Goal: Task Accomplishment & Management: Manage account settings

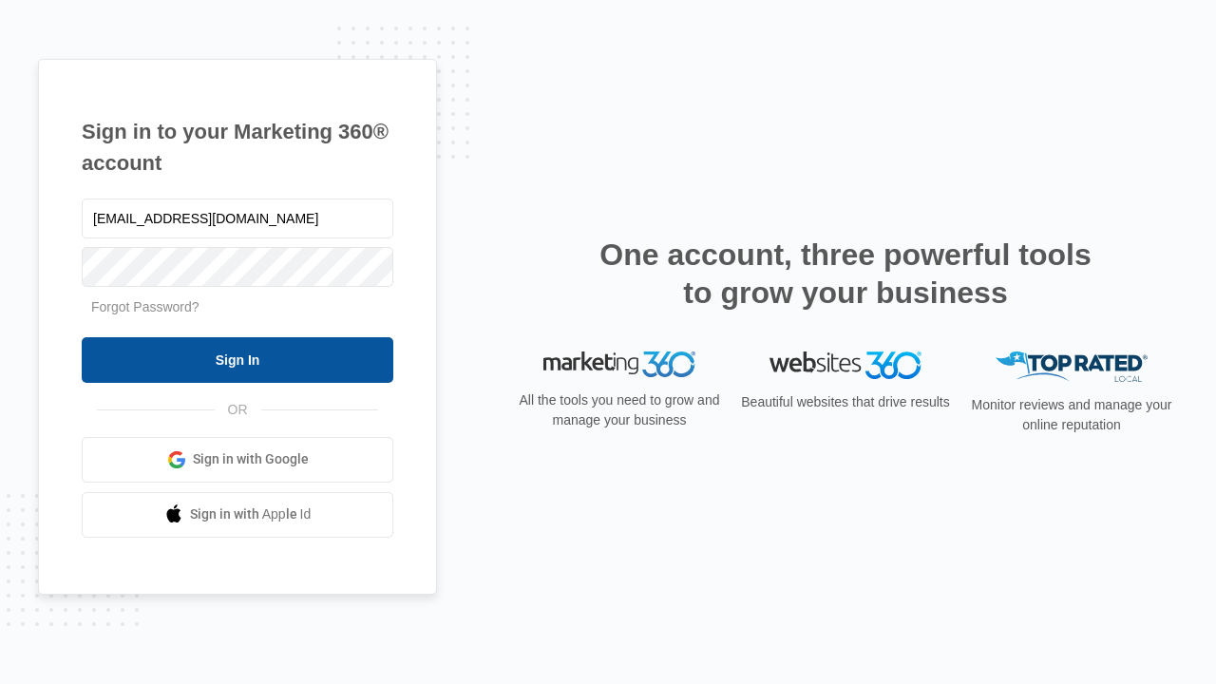
click at [238, 359] on input "Sign In" at bounding box center [238, 360] width 312 height 46
